Goal: Complete application form

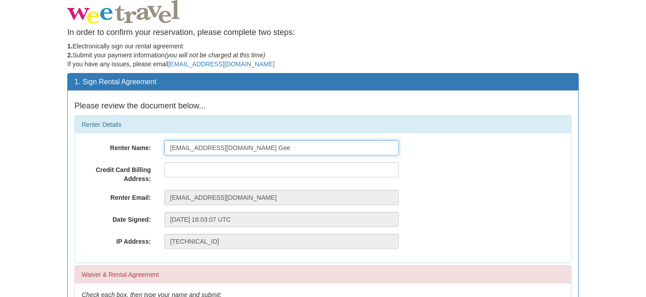
click at [217, 151] on input "[EMAIL_ADDRESS][DOMAIN_NAME] Gee" at bounding box center [281, 147] width 235 height 15
type input "[PERSON_NAME] [PERSON_NAME]"
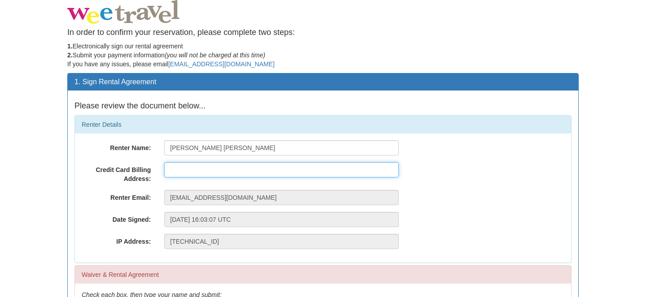
click at [196, 170] on input "text" at bounding box center [281, 169] width 235 height 15
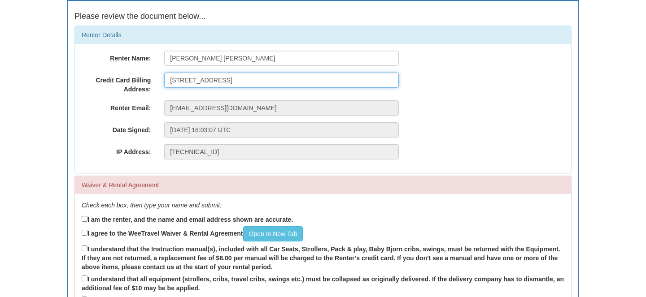
scroll to position [91, 0]
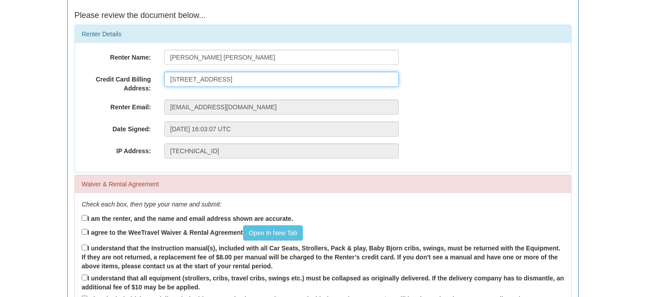
type input "[STREET_ADDRESS]"
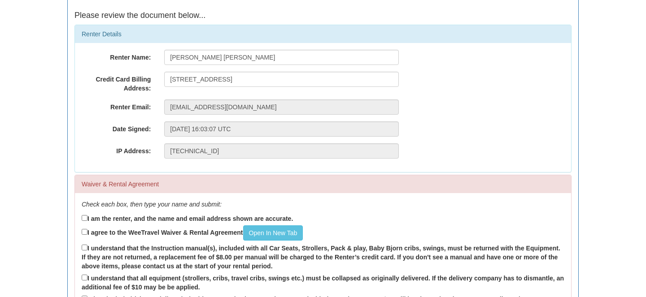
click at [181, 219] on label "I am the renter, and the name and email address shown are accurate." at bounding box center [187, 219] width 211 height 10
click at [87, 219] on input "I am the renter, and the name and email address shown are accurate." at bounding box center [85, 218] width 6 height 6
checkbox input "true"
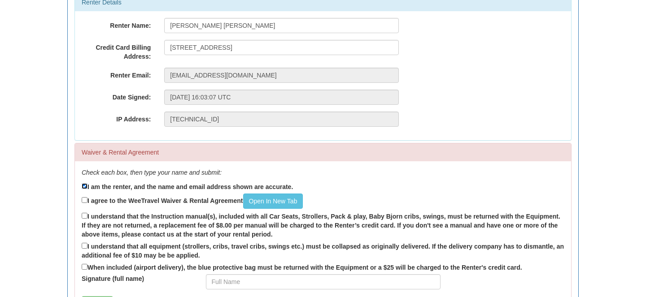
scroll to position [122, 0]
click at [172, 205] on label "I agree to the WeeTravel Waiver & Rental Agreement Open In [GEOGRAPHIC_DATA]" at bounding box center [192, 202] width 221 height 15
click at [87, 204] on input "I agree to the WeeTravel Waiver & Rental Agreement Open In [GEOGRAPHIC_DATA]" at bounding box center [85, 201] width 6 height 6
checkbox input "true"
click at [160, 218] on label "I understand that the Instruction manual(s), included with all Car Seats, Strol…" at bounding box center [323, 226] width 483 height 28
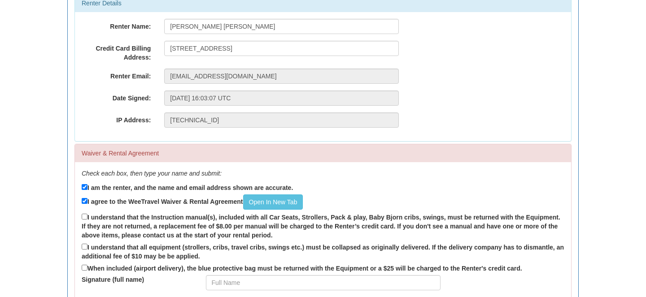
click at [87, 218] on input "I understand that the Instruction manual(s), included with all Car Seats, Strol…" at bounding box center [85, 217] width 6 height 6
checkbox input "true"
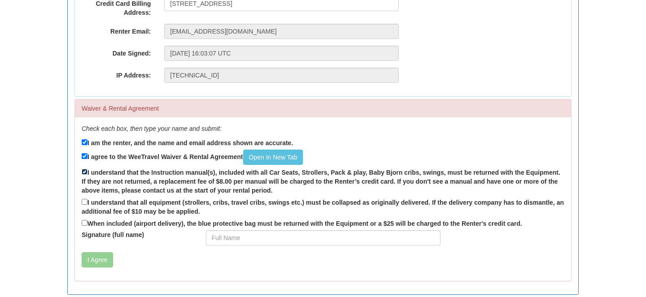
scroll to position [175, 0]
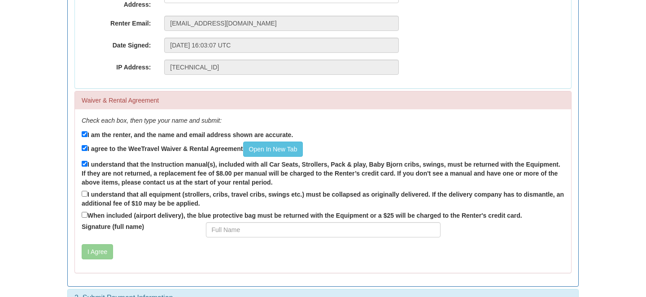
click at [88, 193] on label "I understand that all equipment (strollers, cribs, travel cribs, swings etc.) m…" at bounding box center [323, 198] width 483 height 19
click at [87, 193] on input "I understand that all equipment (strollers, cribs, travel cribs, swings etc.) m…" at bounding box center [85, 194] width 6 height 6
checkbox input "true"
click at [85, 217] on input "When included (airport delivery), the blue protective bag must be returned with…" at bounding box center [85, 215] width 6 height 6
checkbox input "true"
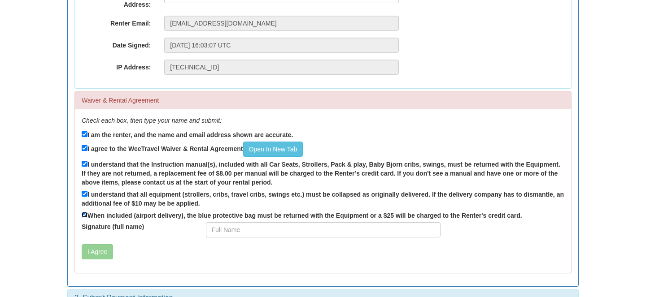
scroll to position [193, 0]
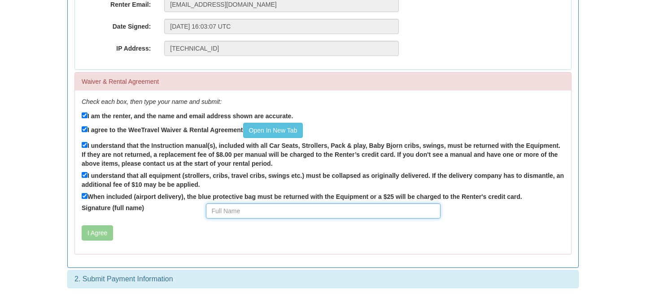
click at [228, 210] on input "Signature (full name)" at bounding box center [323, 211] width 235 height 15
type input "[PERSON_NAME] [PERSON_NAME]"
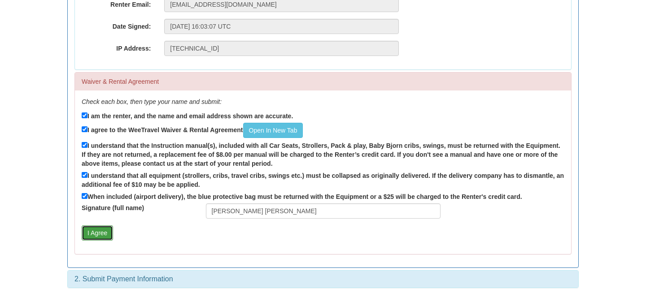
click at [101, 231] on button "I Agree" at bounding box center [97, 233] width 31 height 15
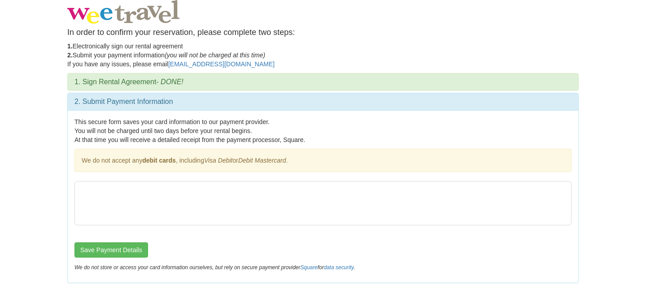
scroll to position [0, 0]
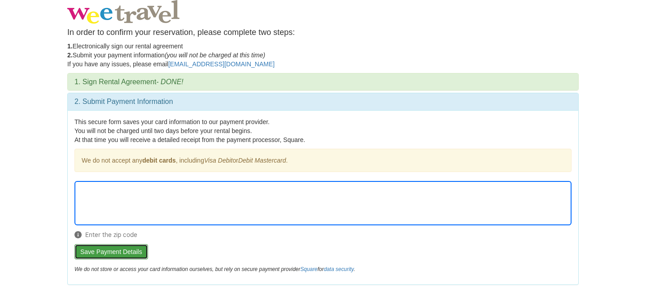
click at [136, 253] on button "Save Payment Details" at bounding box center [111, 251] width 74 height 15
